Goal: Information Seeking & Learning: Learn about a topic

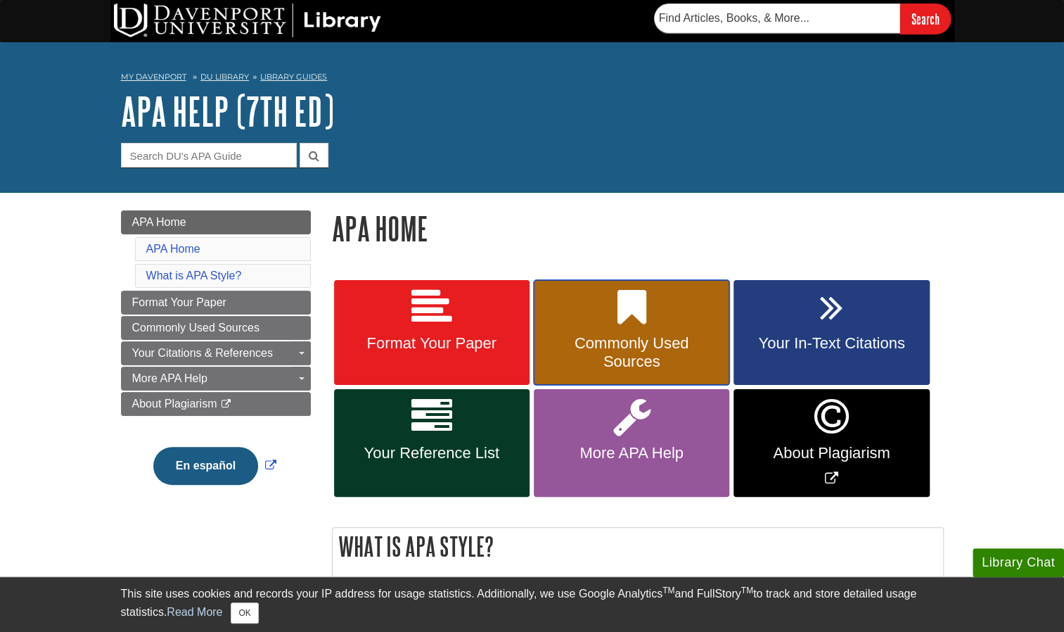
click at [651, 352] on span "Commonly Used Sources" at bounding box center [631, 352] width 174 height 37
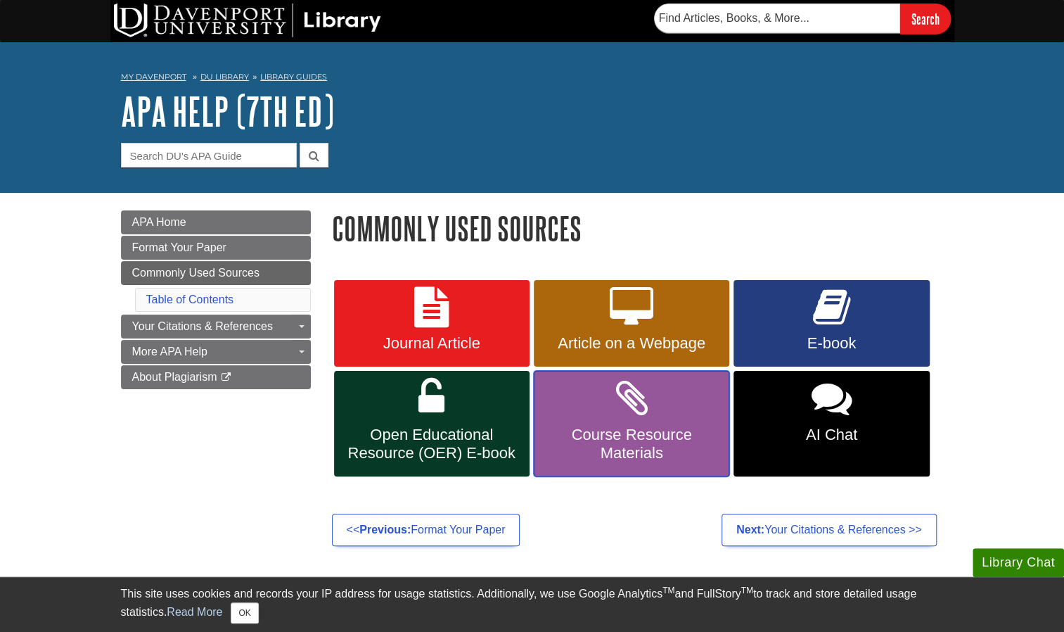
click at [624, 424] on link "Course Resource Materials" at bounding box center [632, 423] width 196 height 105
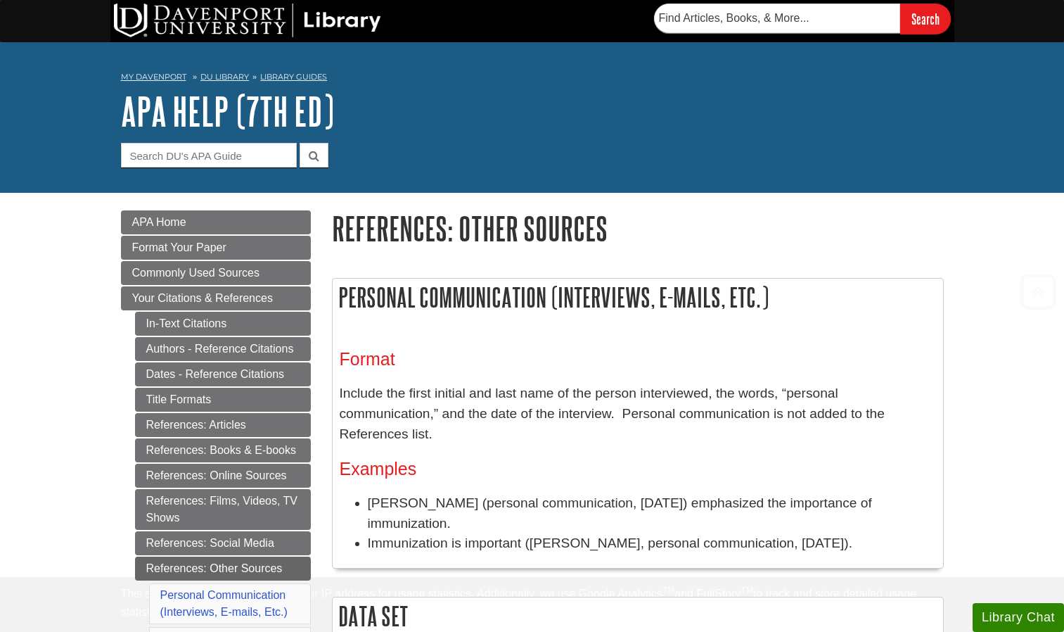
scroll to position [4154, 0]
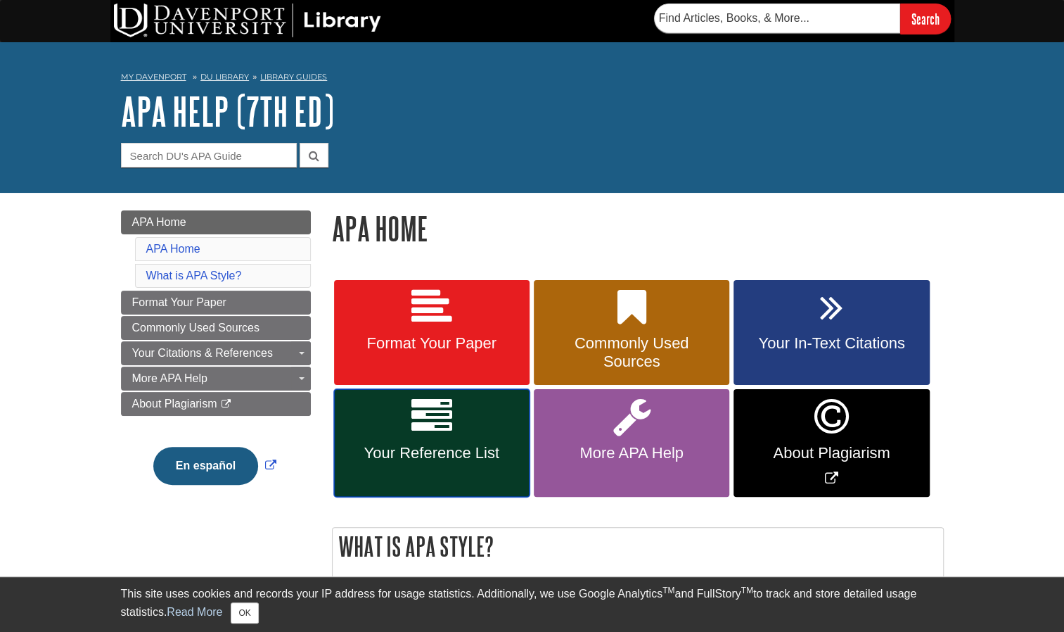
click at [460, 442] on link "Your Reference List" at bounding box center [432, 443] width 196 height 108
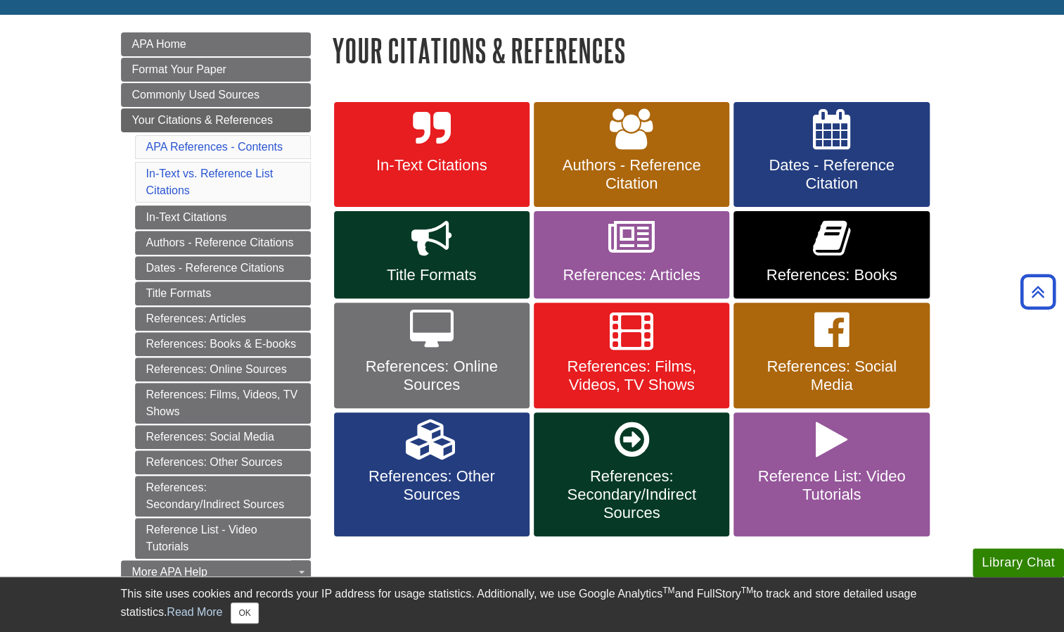
scroll to position [186, 0]
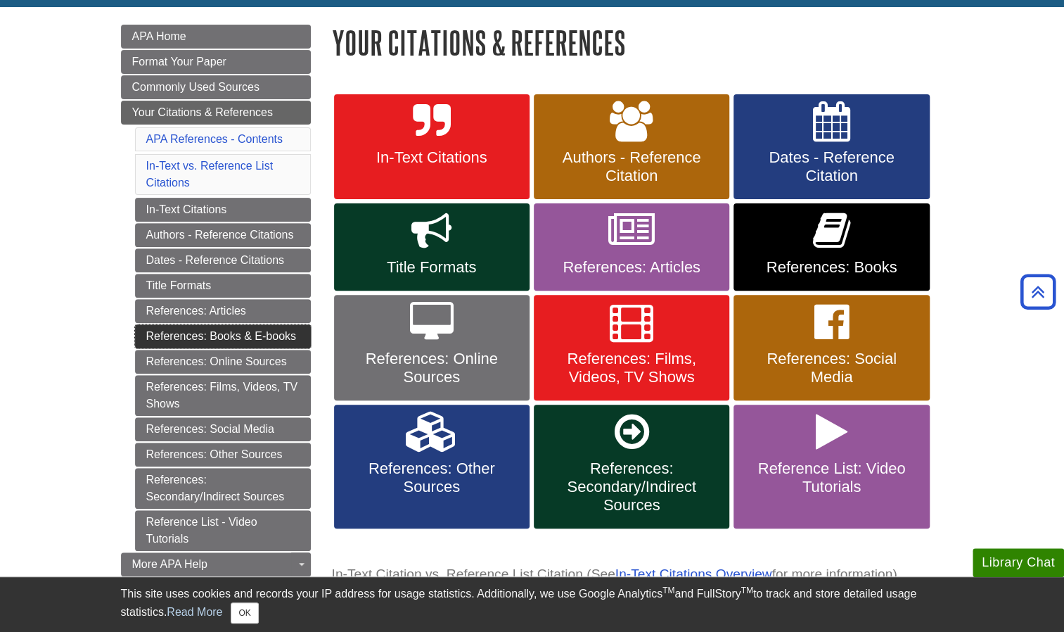
click at [280, 328] on link "References: Books & E-books" at bounding box center [223, 336] width 176 height 24
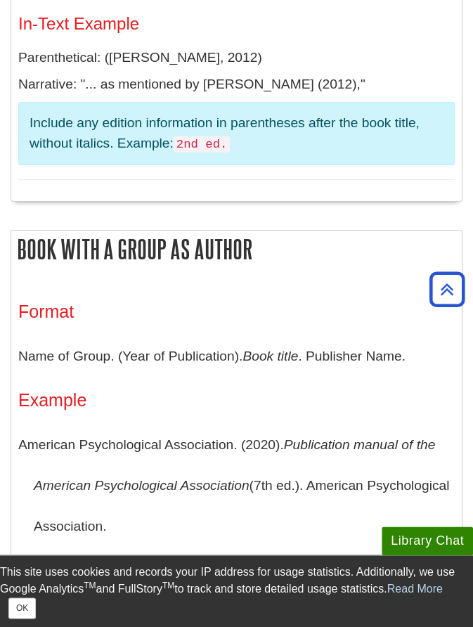
scroll to position [1320, 0]
